Goal: Find specific page/section: Find specific page/section

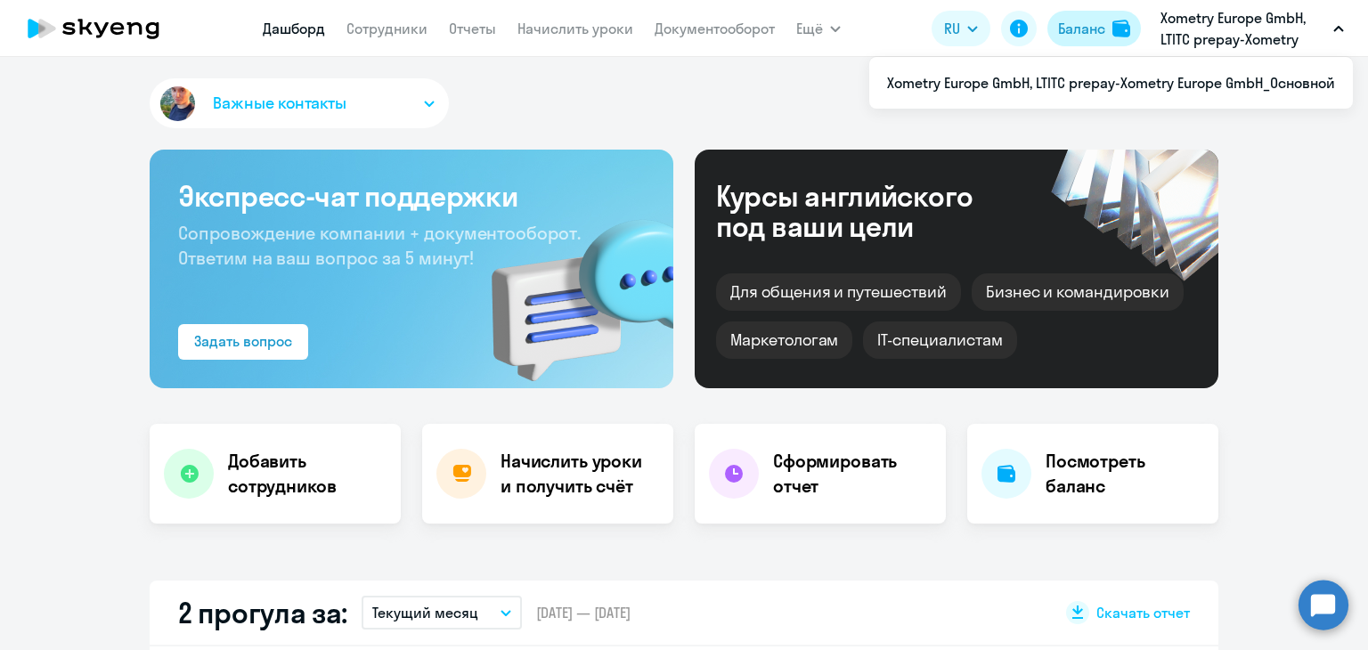
click at [1117, 25] on img at bounding box center [1122, 29] width 18 height 18
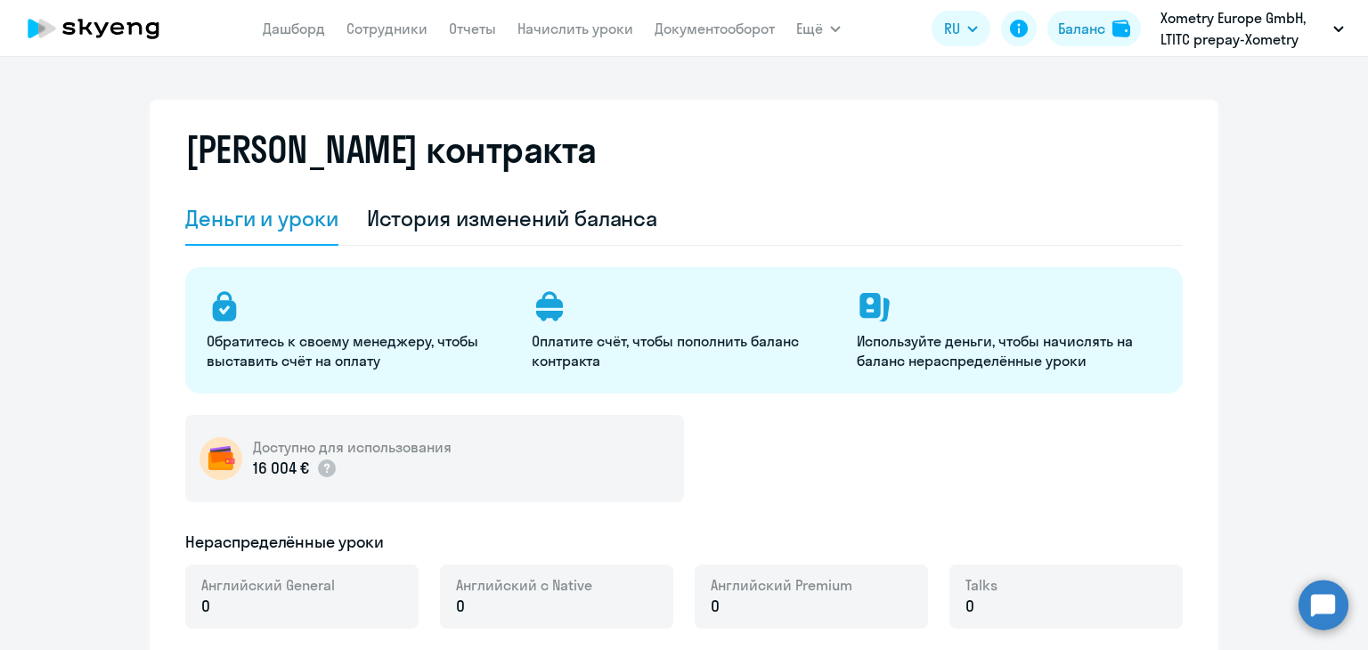
select select "english_adult_not_native_speaker"
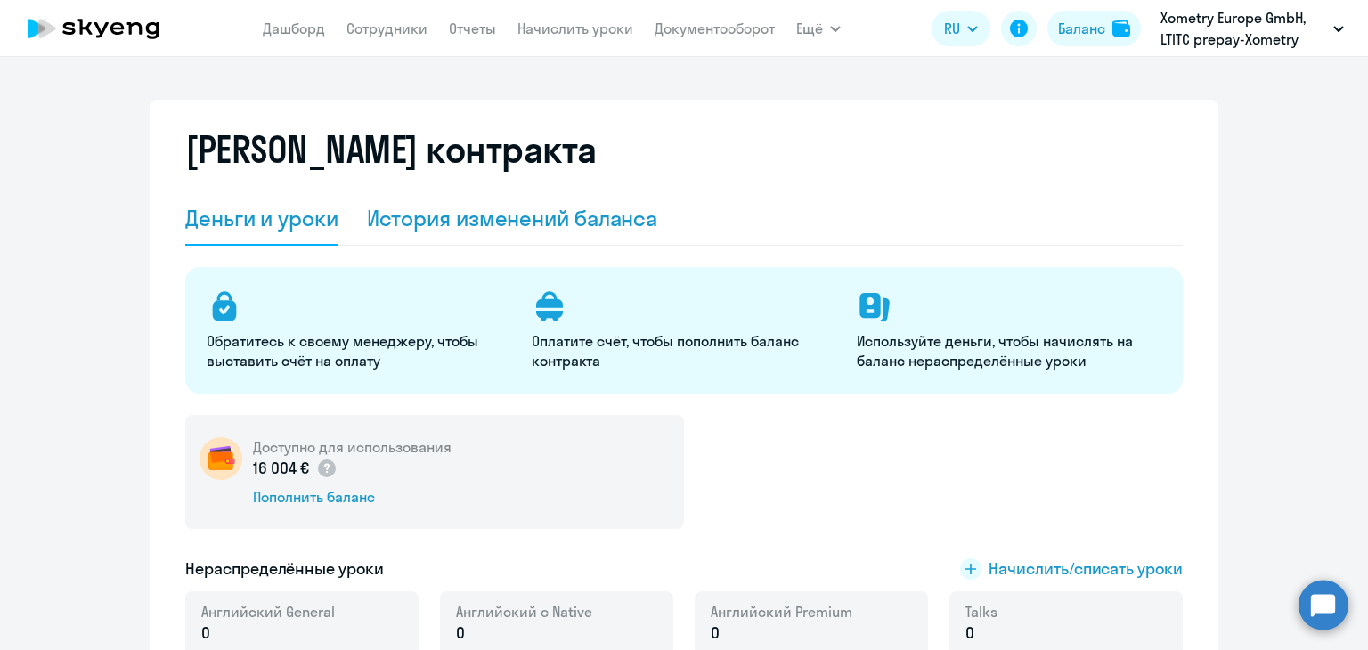
click at [462, 224] on div "История изменений баланса" at bounding box center [512, 218] width 291 height 29
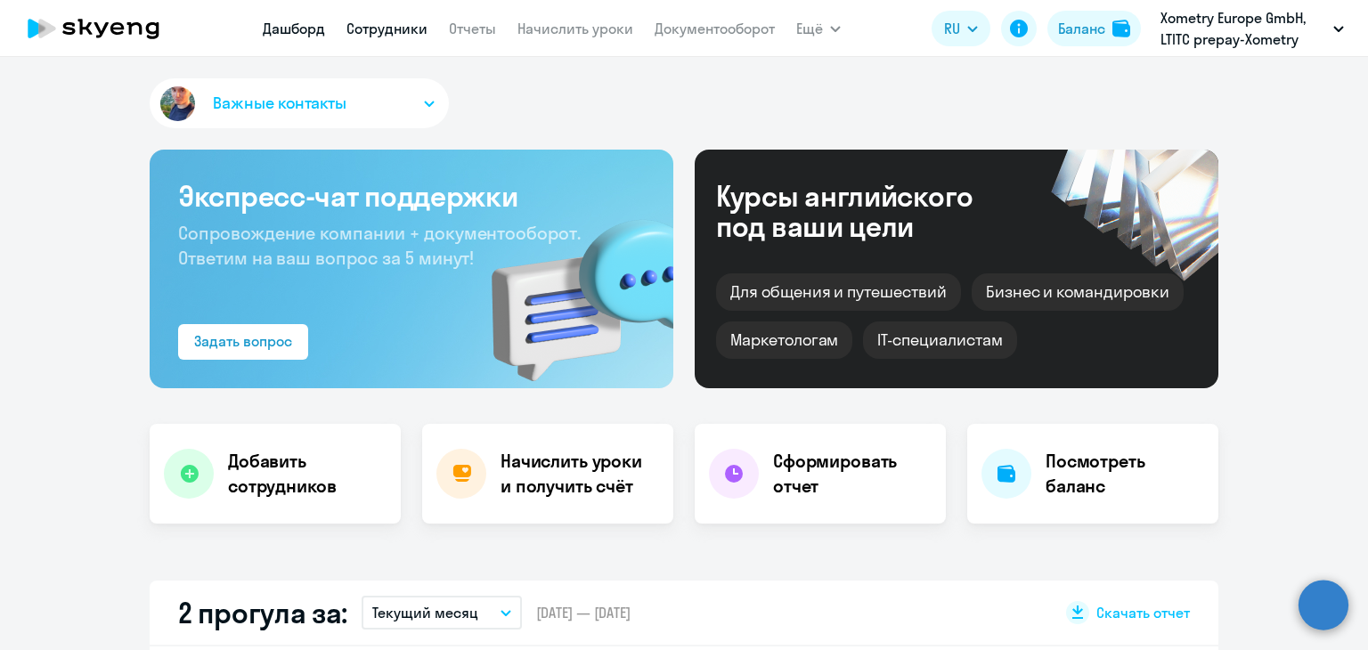
click at [369, 29] on link "Сотрудники" at bounding box center [387, 29] width 81 height 18
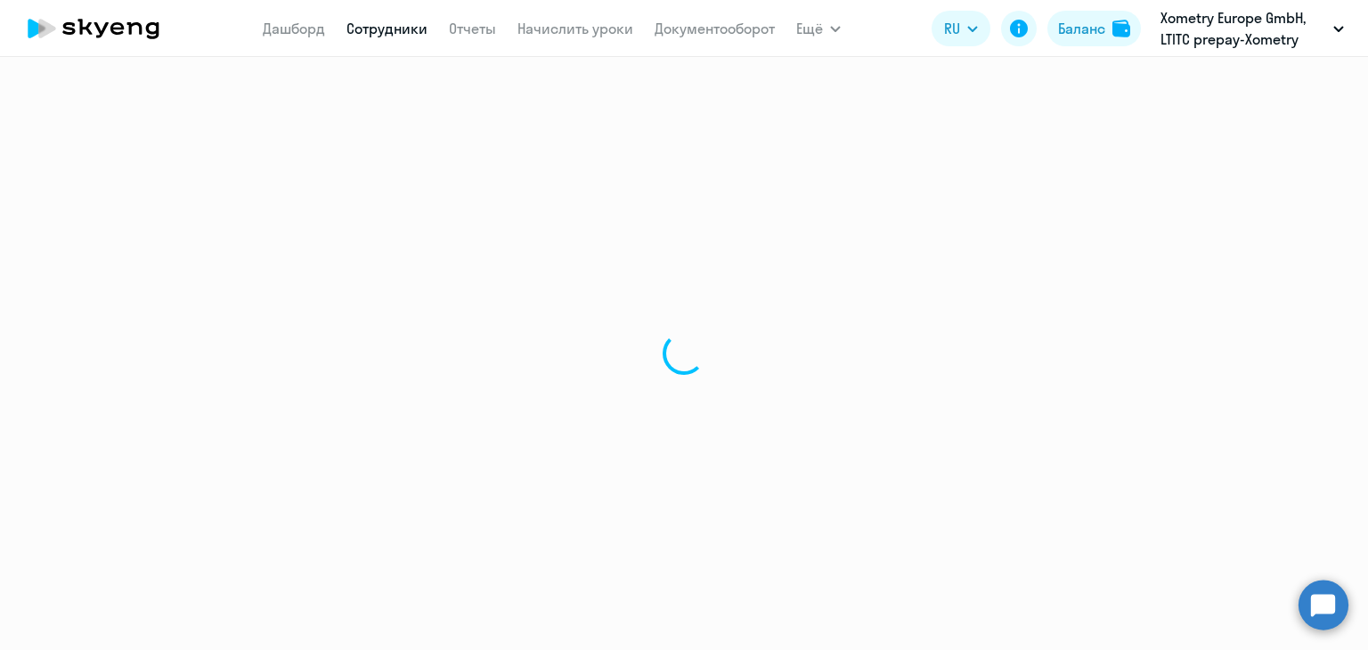
select select "30"
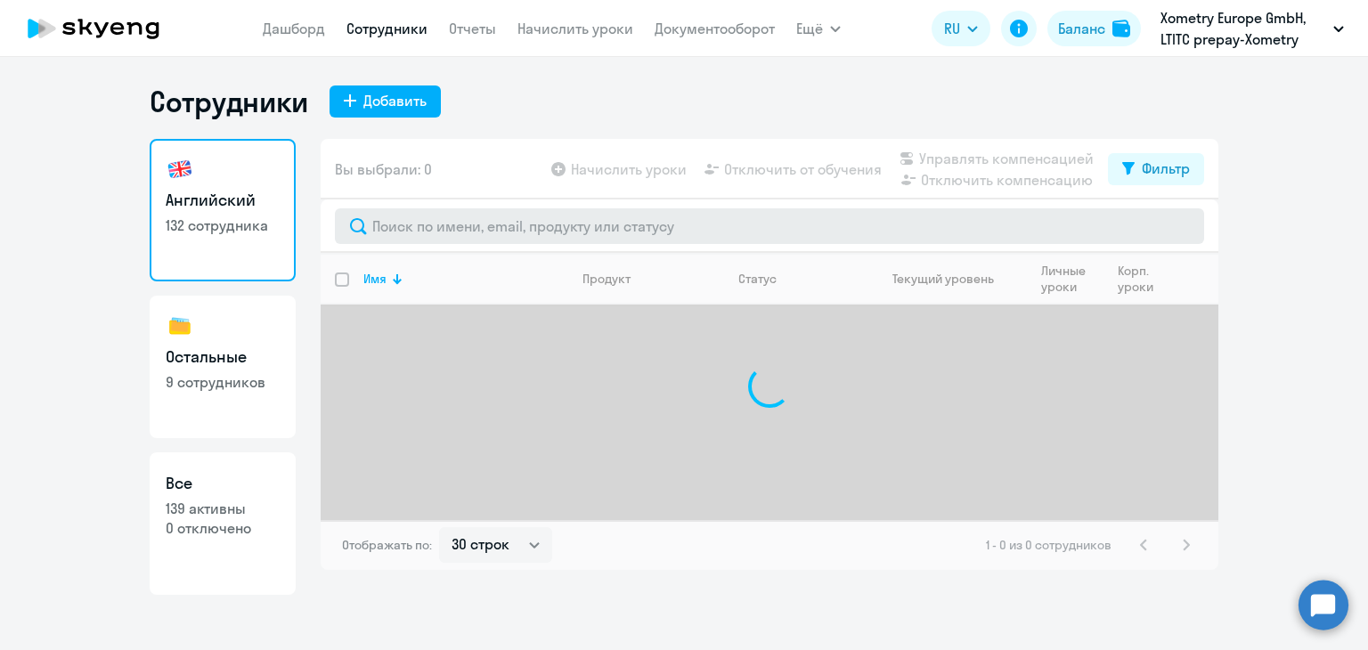
drag, startPoint x: 417, startPoint y: 246, endPoint x: 408, endPoint y: 242, distance: 9.6
click at [408, 242] on div at bounding box center [770, 226] width 898 height 53
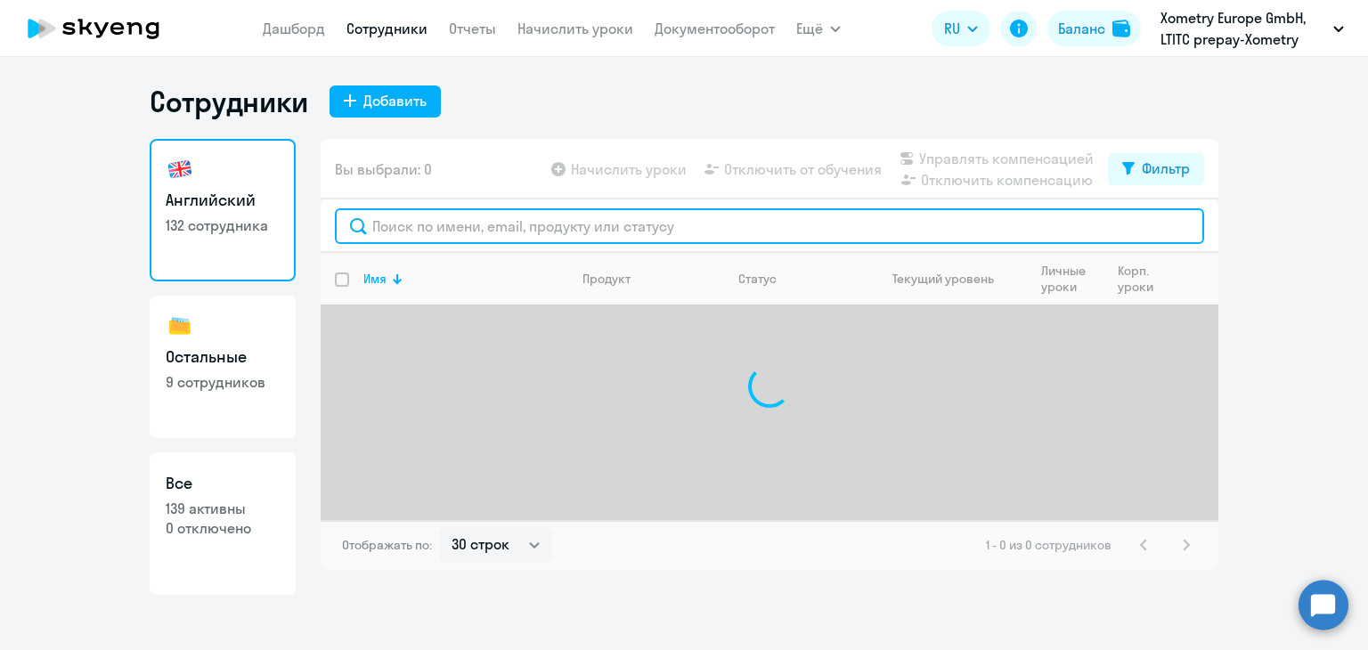
click at [388, 233] on input "text" at bounding box center [769, 226] width 869 height 36
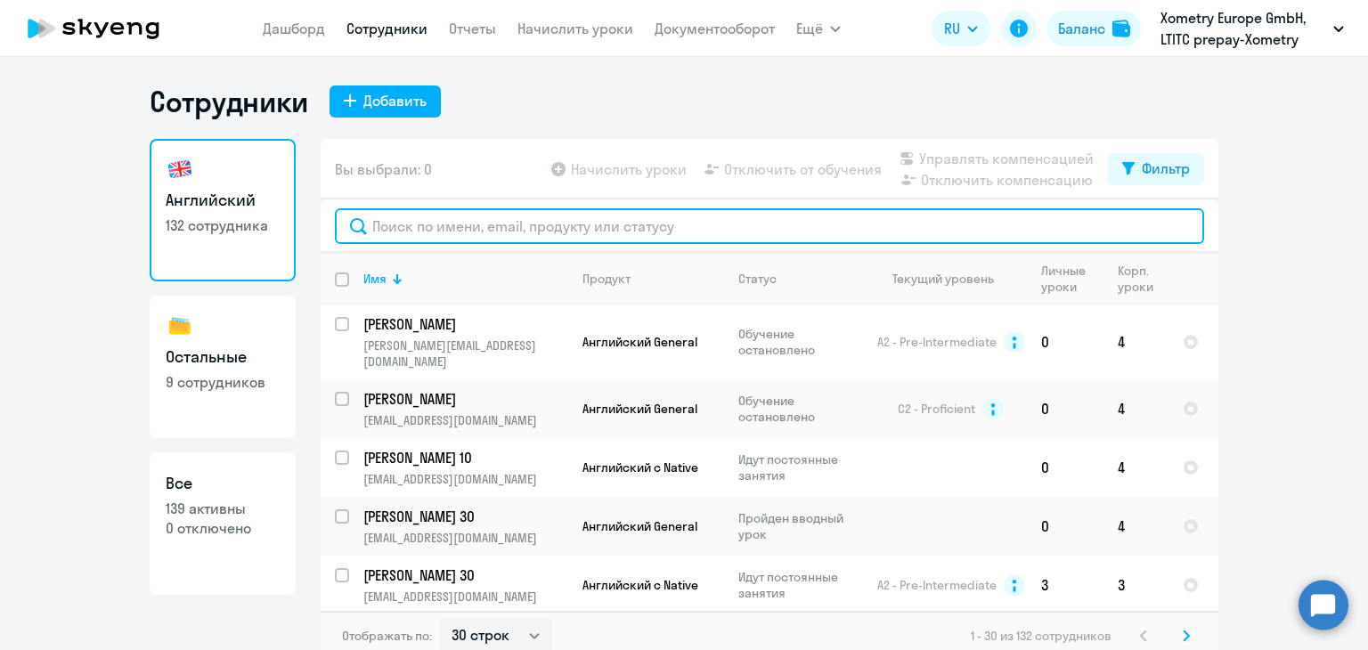
paste input "[PERSON_NAME][EMAIL_ADDRESS][DOMAIN_NAME]"
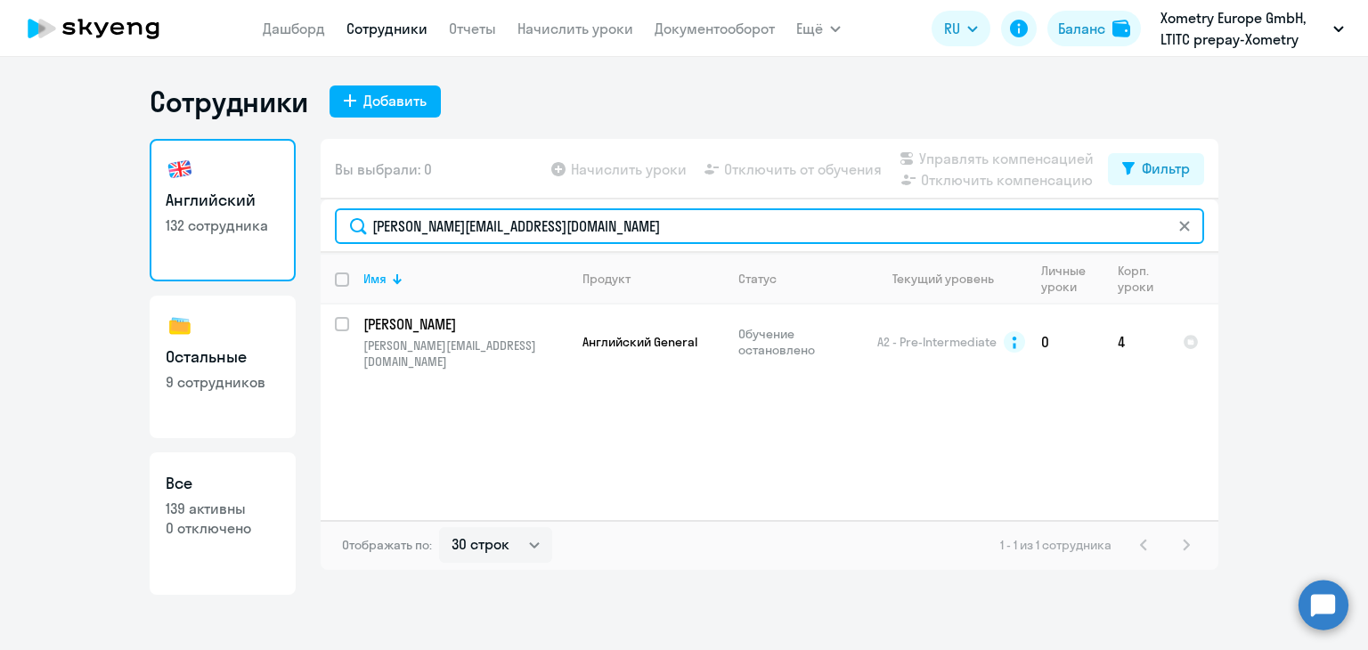
type input "[PERSON_NAME][EMAIL_ADDRESS][DOMAIN_NAME]"
drag, startPoint x: 495, startPoint y: 221, endPoint x: 349, endPoint y: 223, distance: 146.1
click at [349, 223] on input "elena_dev@list.ru" at bounding box center [769, 226] width 869 height 36
